Goal: Task Accomplishment & Management: Manage account settings

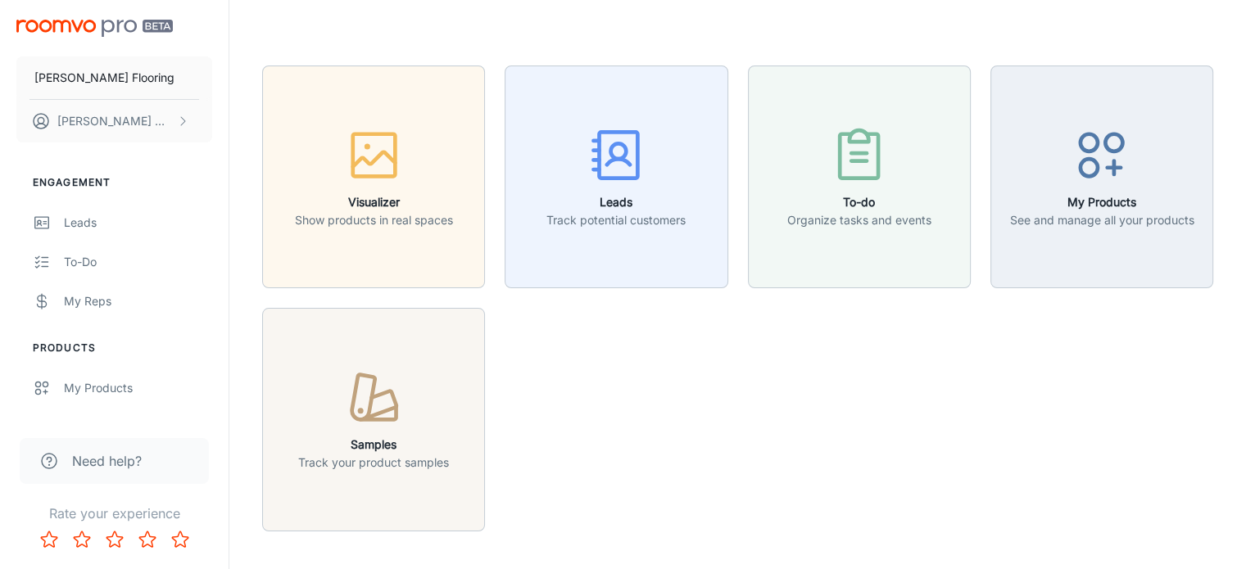
click at [507, 329] on div "Visualizer Show products in real spaces Leads Track potential customers To-do O…" at bounding box center [727, 289] width 970 height 486
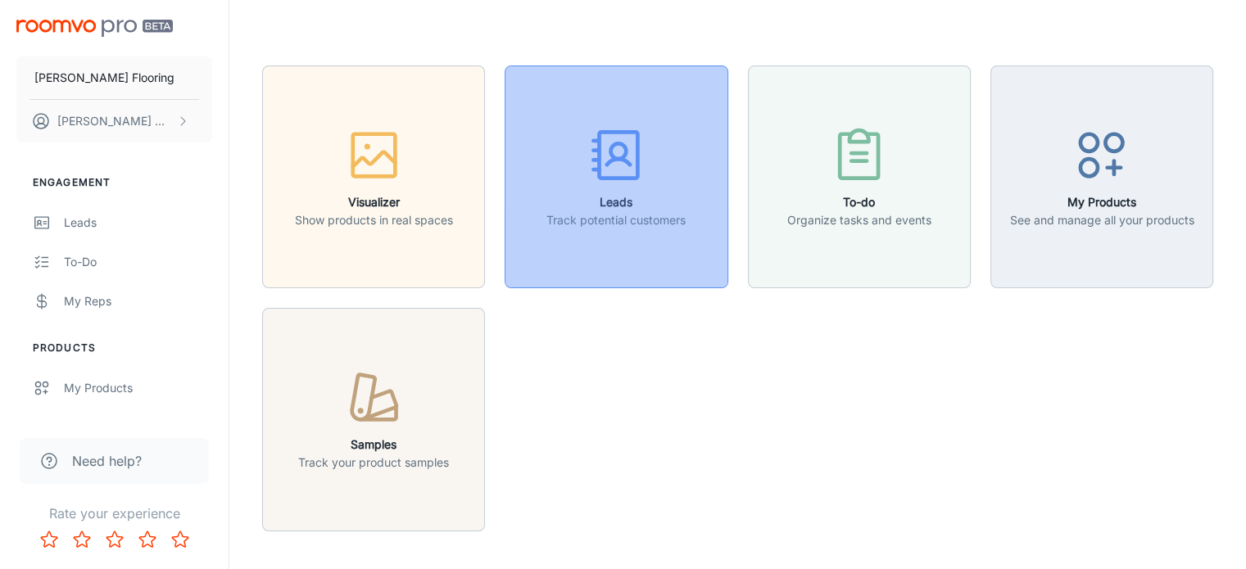
click at [631, 176] on rect "button" at bounding box center [618, 156] width 38 height 46
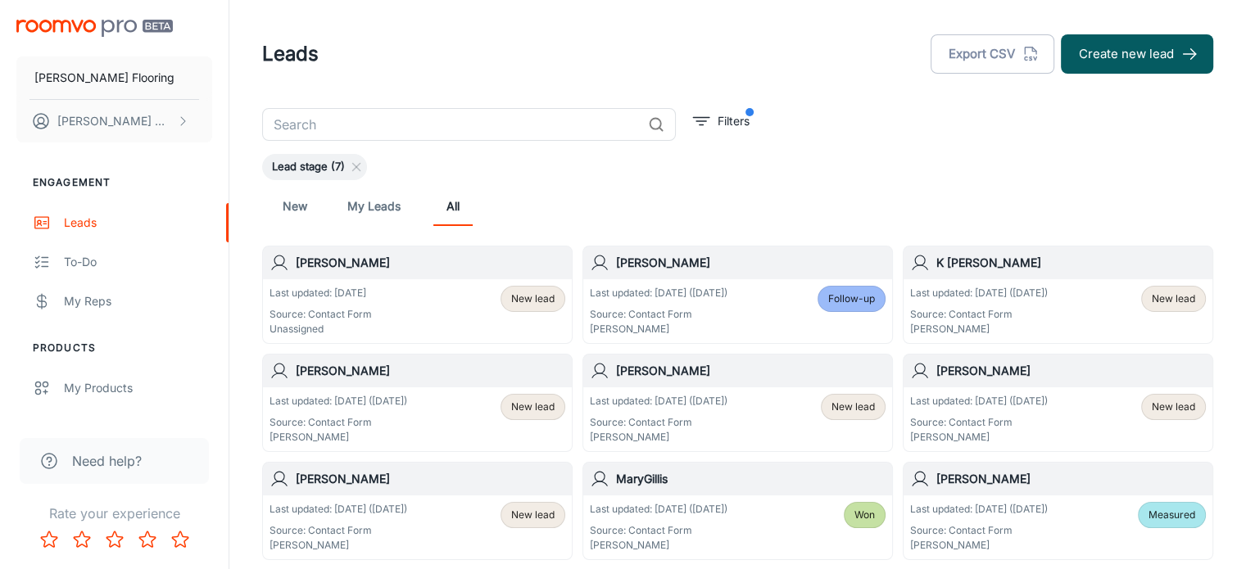
click at [395, 316] on div "Last updated: [DATE] Source: Contact Form Unassigned New lead" at bounding box center [417, 311] width 296 height 51
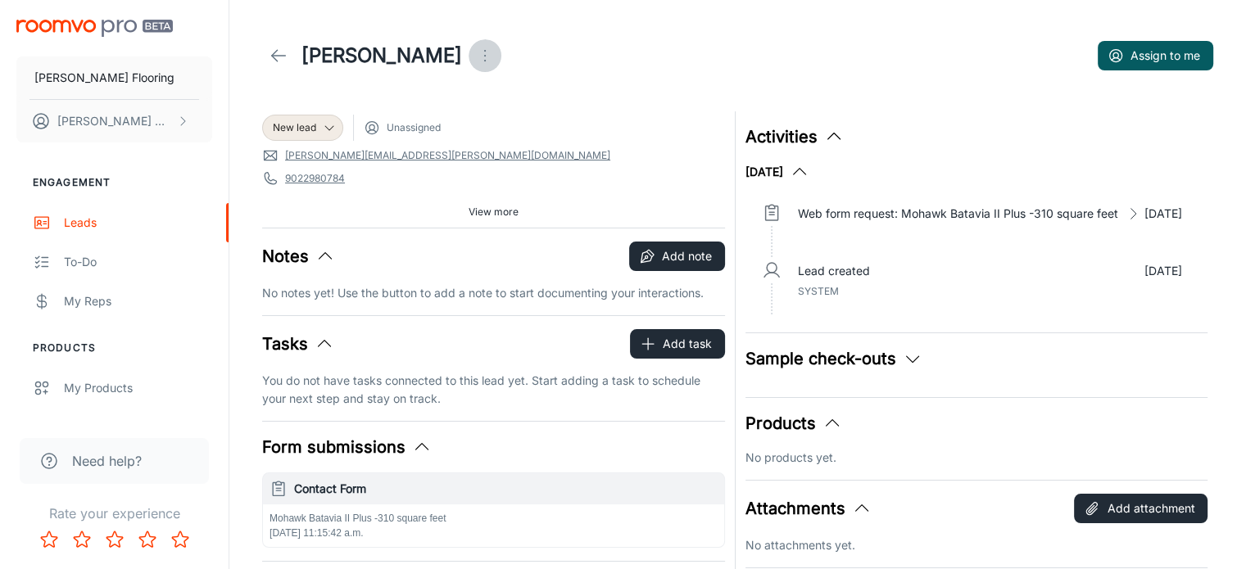
click at [475, 52] on icon "Open menu" at bounding box center [485, 56] width 20 height 20
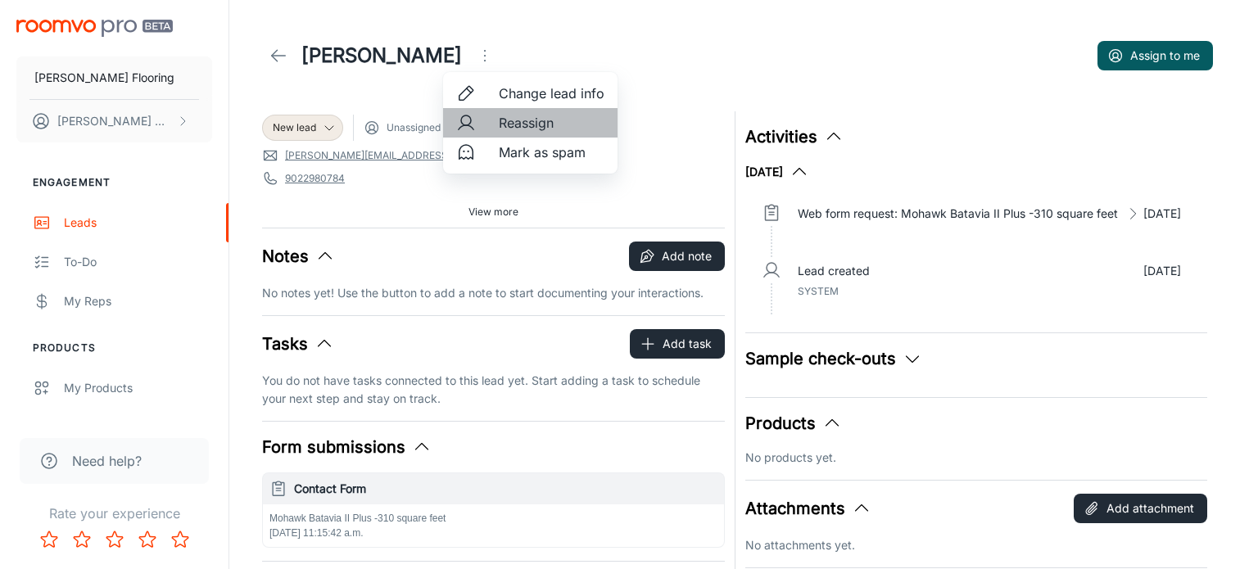
click at [524, 125] on span "Reassign" at bounding box center [552, 123] width 106 height 20
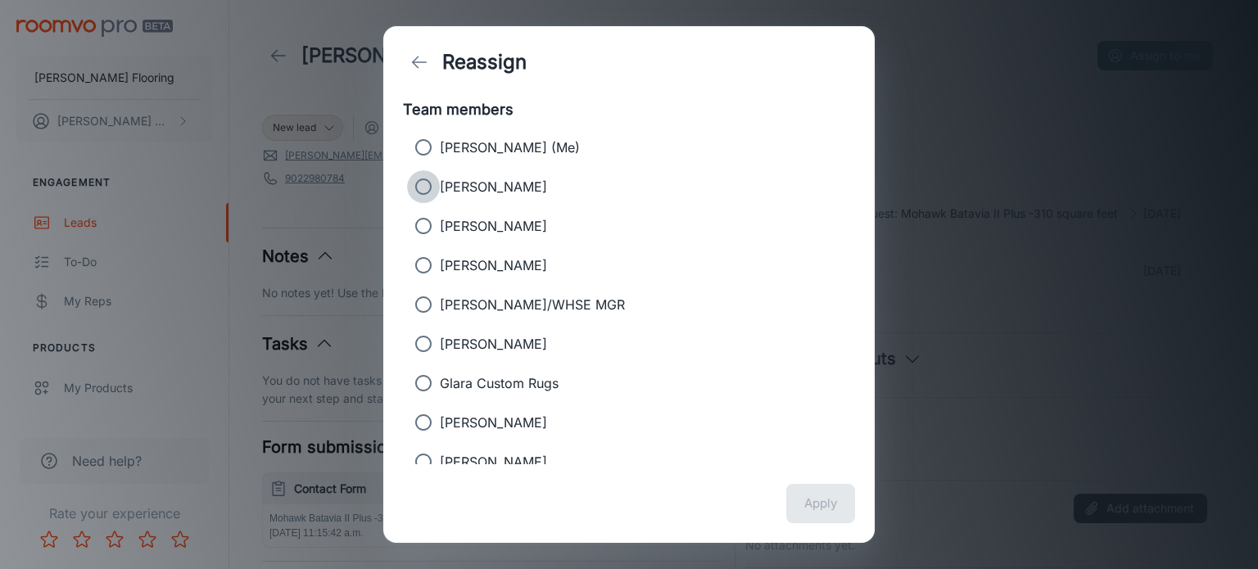
click at [424, 186] on input "[PERSON_NAME]" at bounding box center [423, 186] width 33 height 33
radio input "true"
click at [821, 503] on button "Apply" at bounding box center [820, 503] width 69 height 39
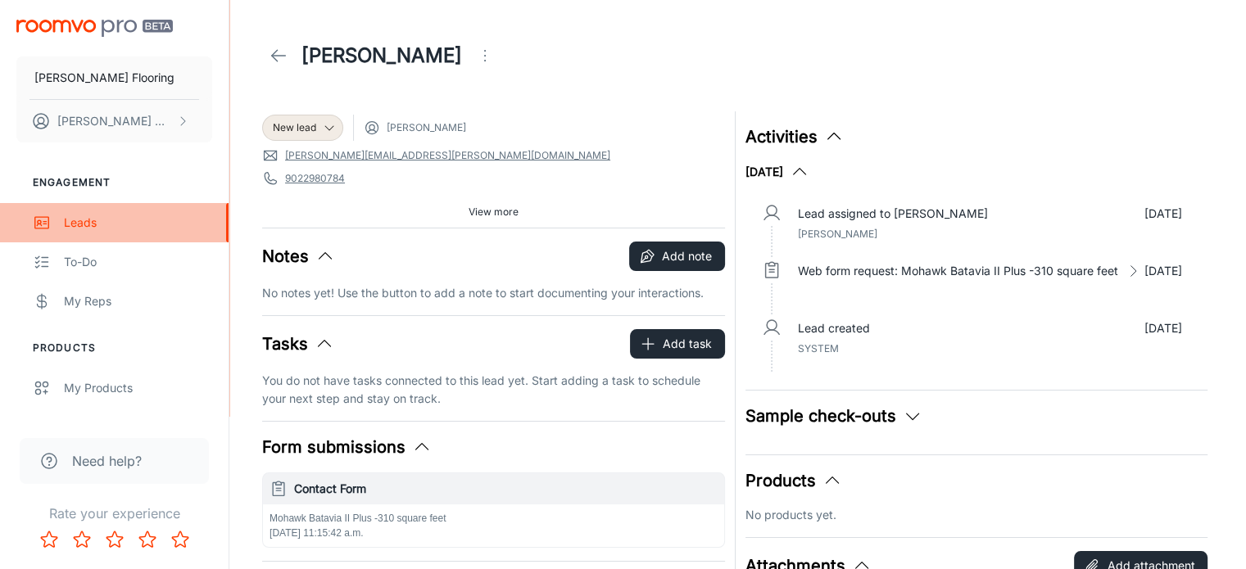
click at [84, 220] on div "Leads" at bounding box center [138, 223] width 148 height 18
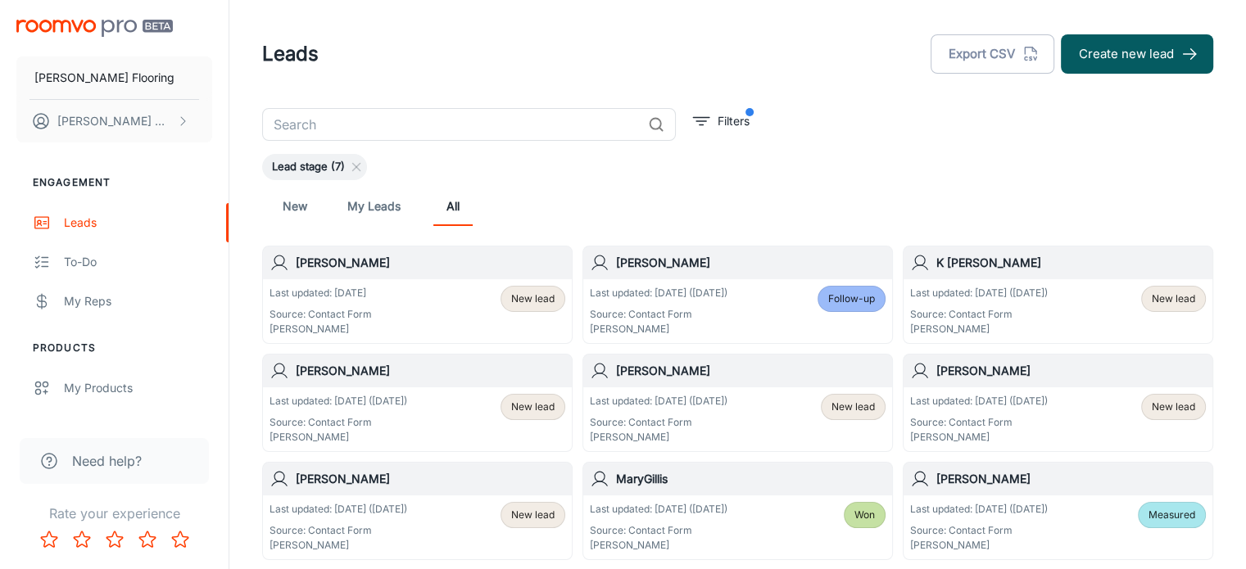
click at [301, 206] on link "New" at bounding box center [294, 206] width 39 height 39
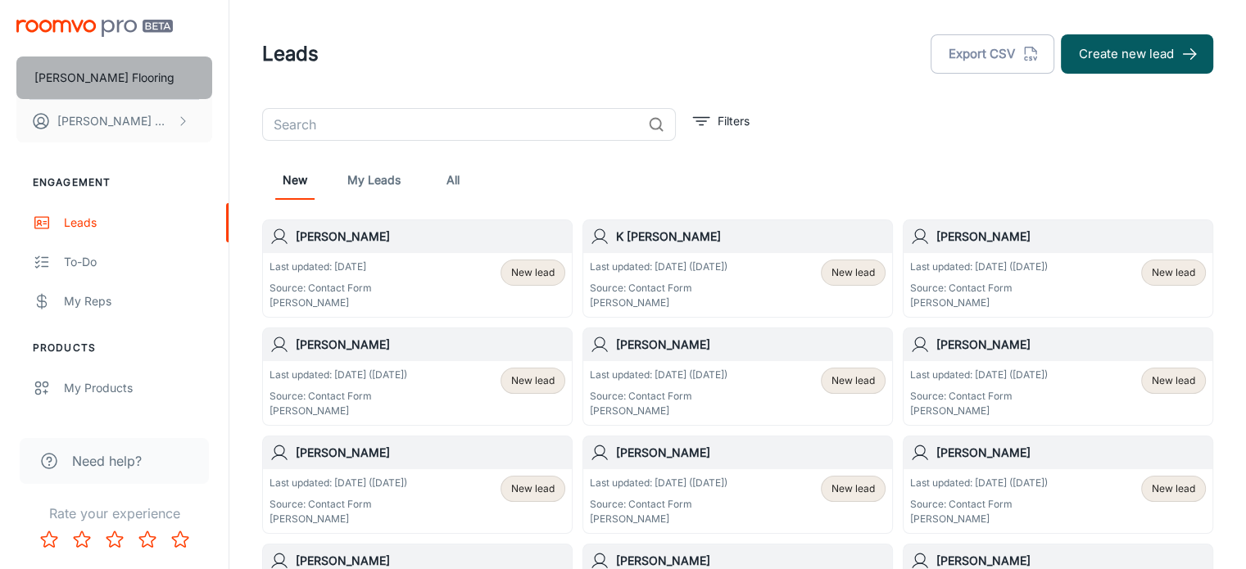
click at [109, 77] on p "[PERSON_NAME] Flooring" at bounding box center [104, 78] width 140 height 18
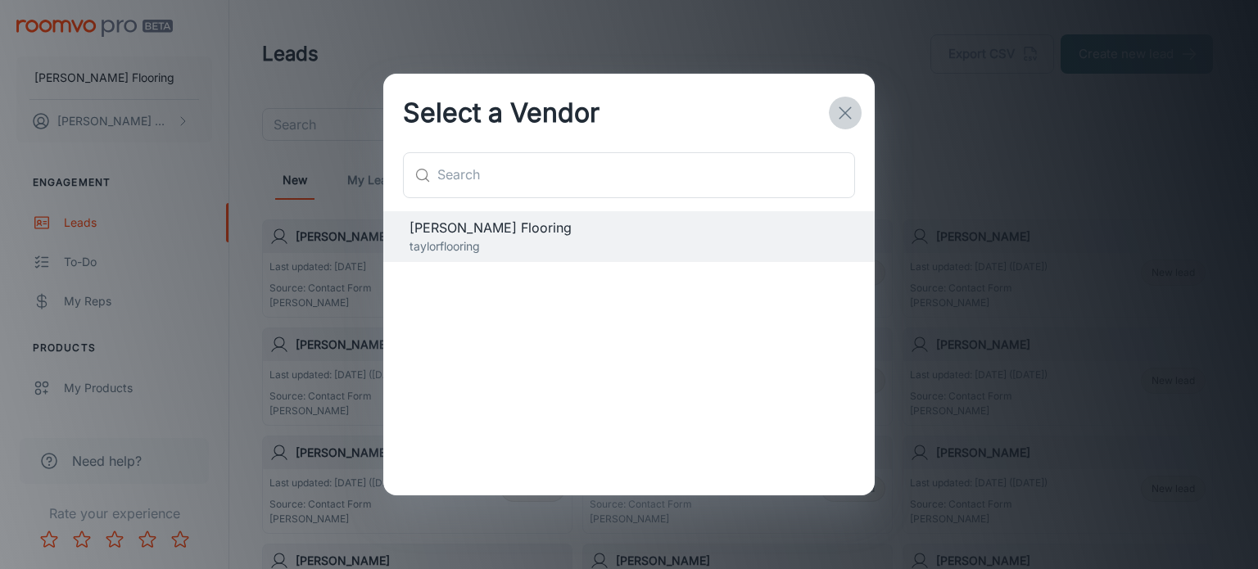
click at [845, 111] on icon "button" at bounding box center [845, 113] width 20 height 20
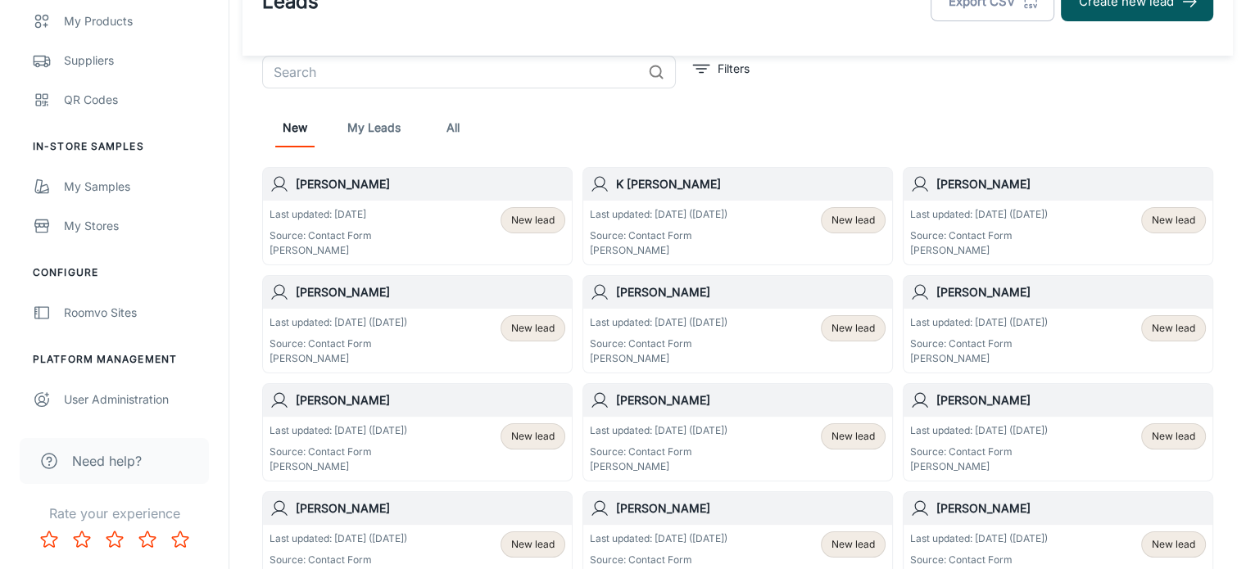
scroll to position [55, 0]
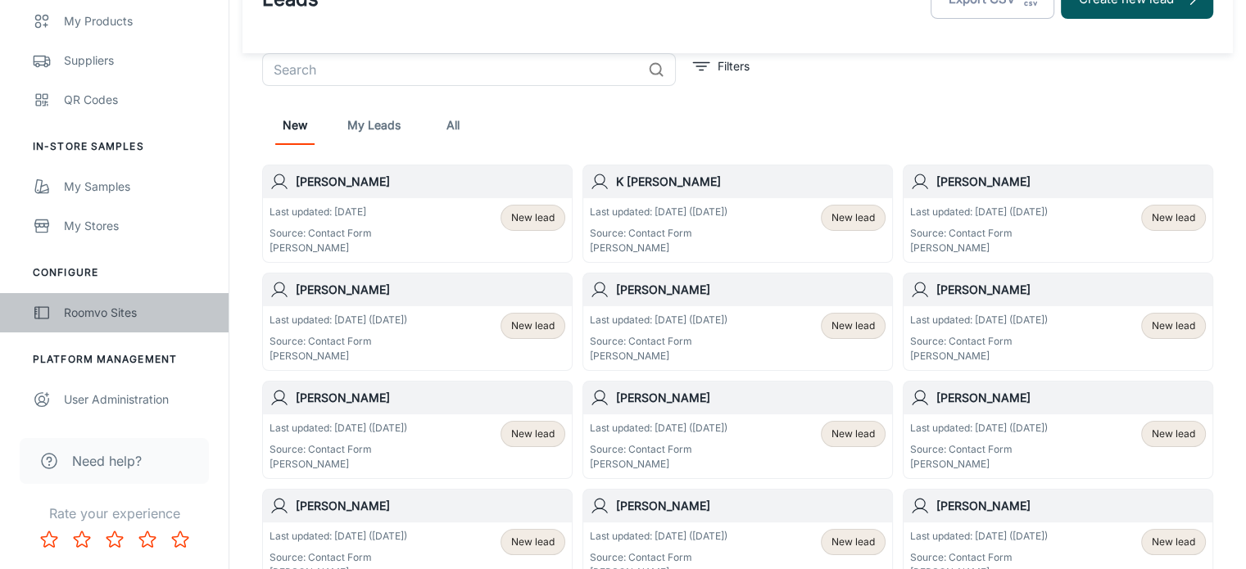
click at [98, 314] on div "Roomvo Sites" at bounding box center [138, 313] width 148 height 18
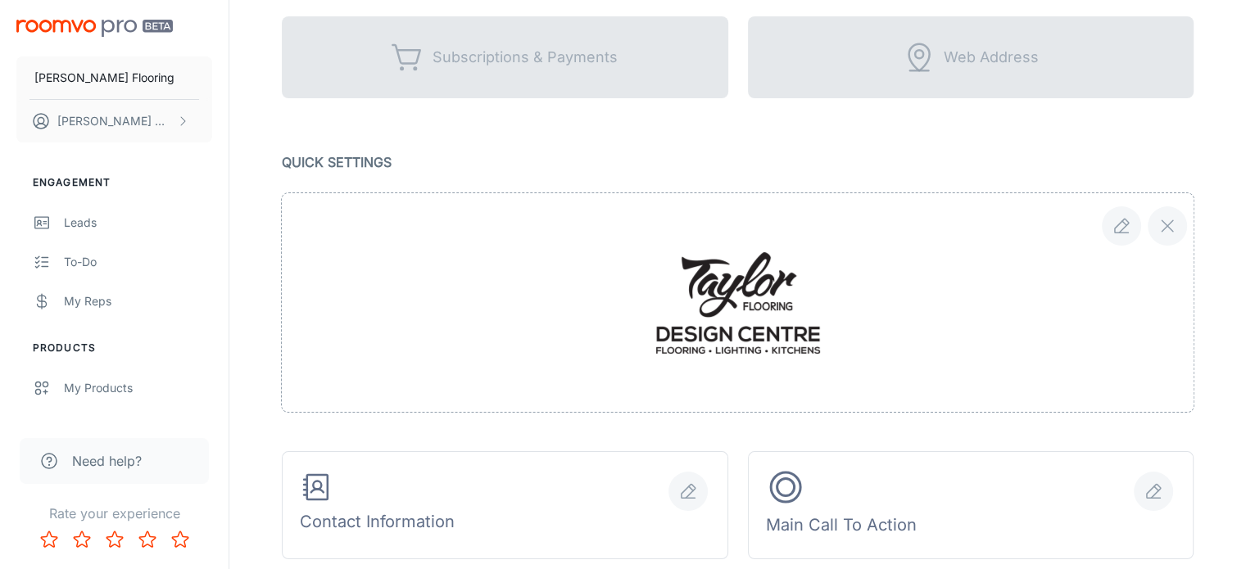
scroll to position [154, 0]
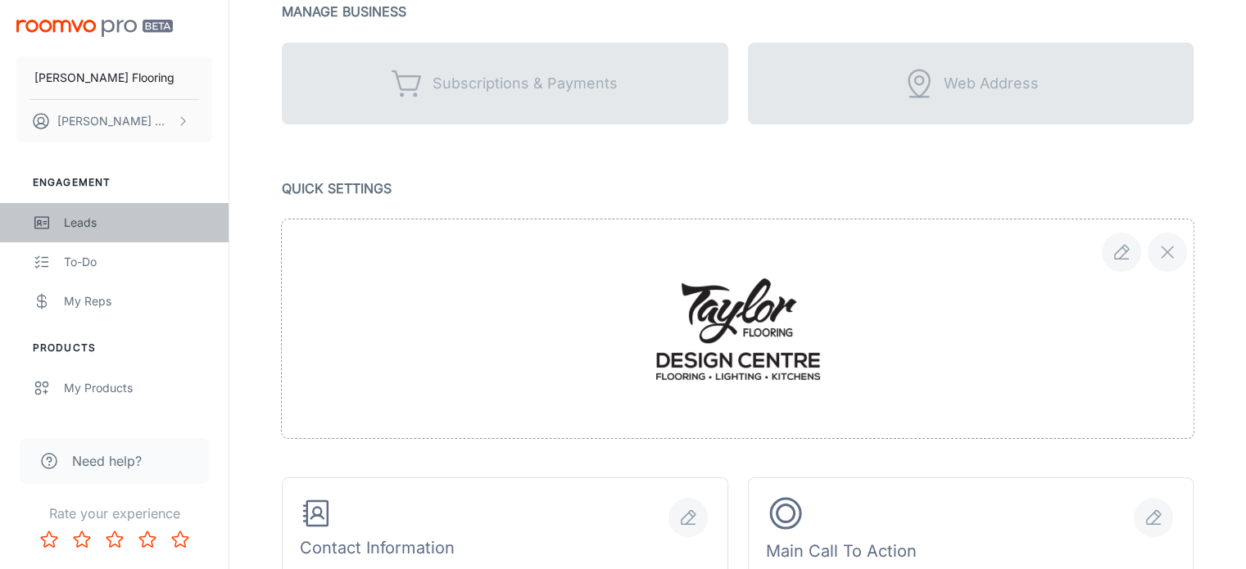
click at [76, 225] on div "Leads" at bounding box center [138, 223] width 148 height 18
